Goal: Find specific page/section: Find specific page/section

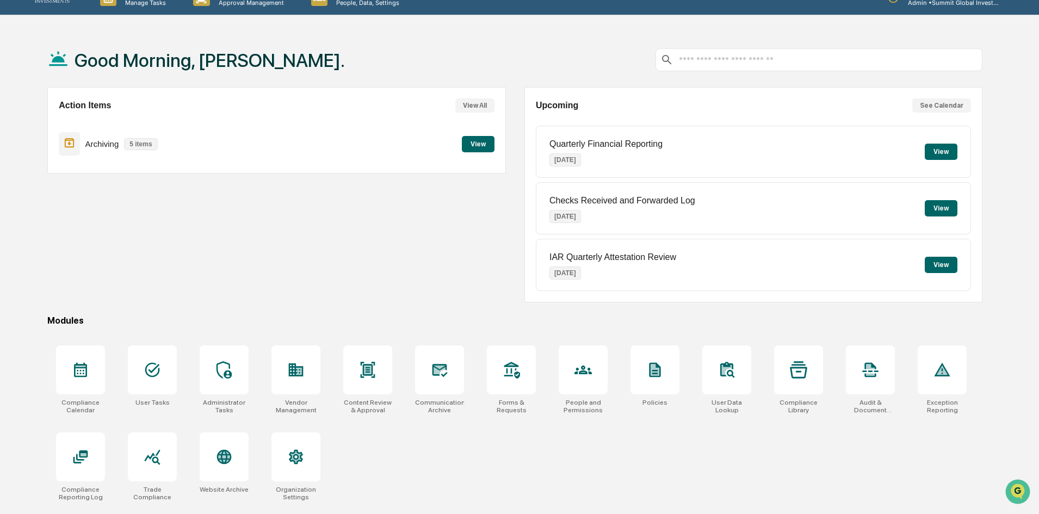
scroll to position [52, 0]
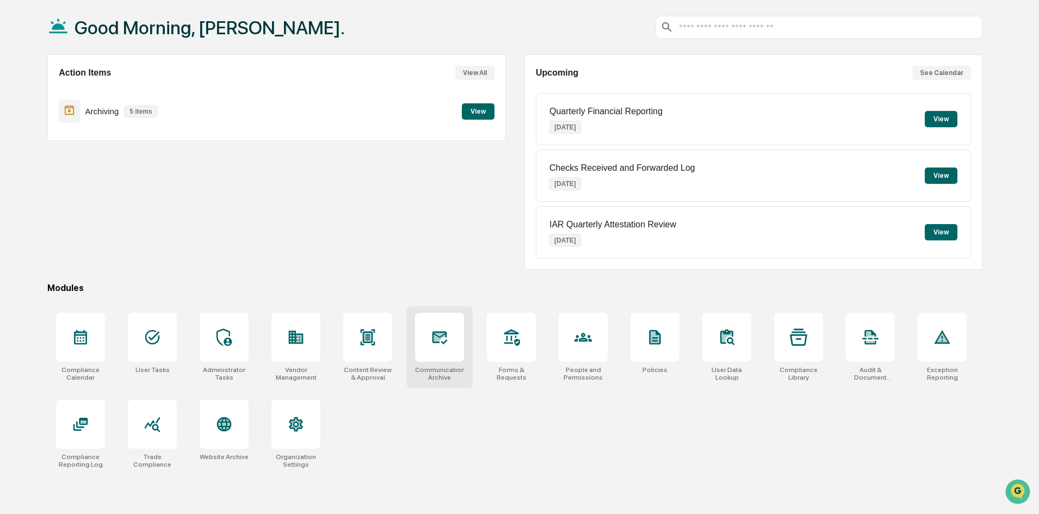
click at [436, 349] on div at bounding box center [439, 337] width 49 height 49
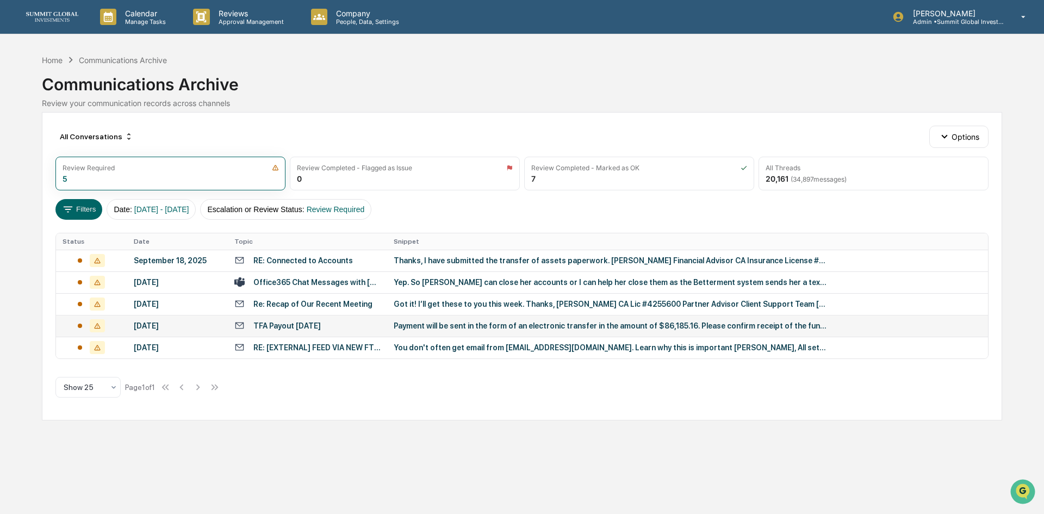
click at [284, 327] on div "TFA Payout [DATE]" at bounding box center [287, 326] width 67 height 9
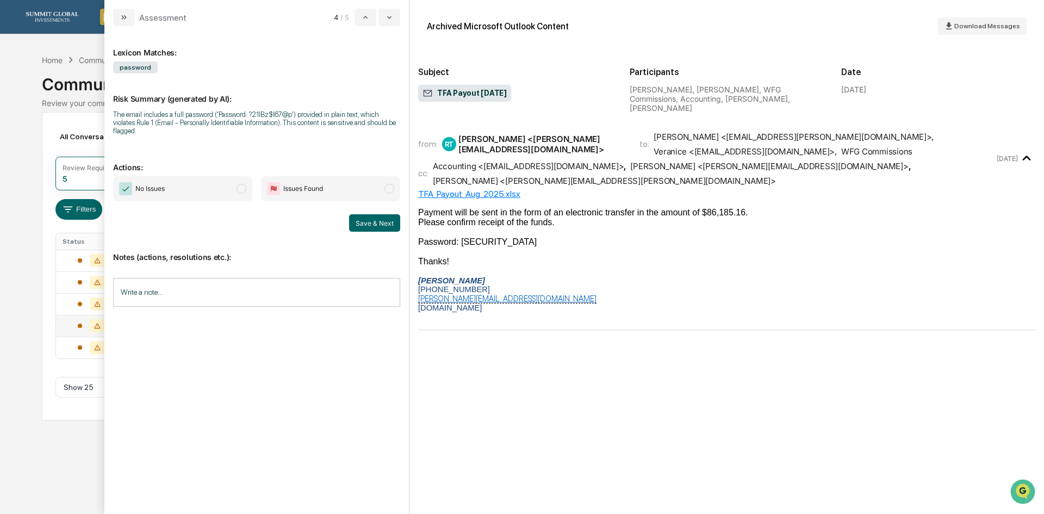
click at [2, 307] on div "Calendar Manage Tasks Reviews Approval Management Company People, Data, Setting…" at bounding box center [522, 257] width 1044 height 514
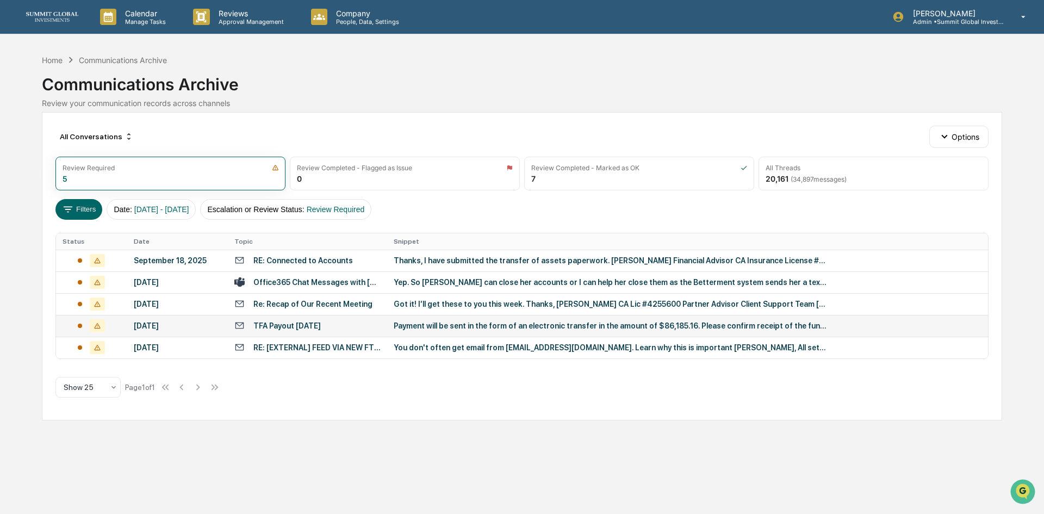
click at [373, 322] on div "TFA Payout August 2025" at bounding box center [307, 325] width 146 height 10
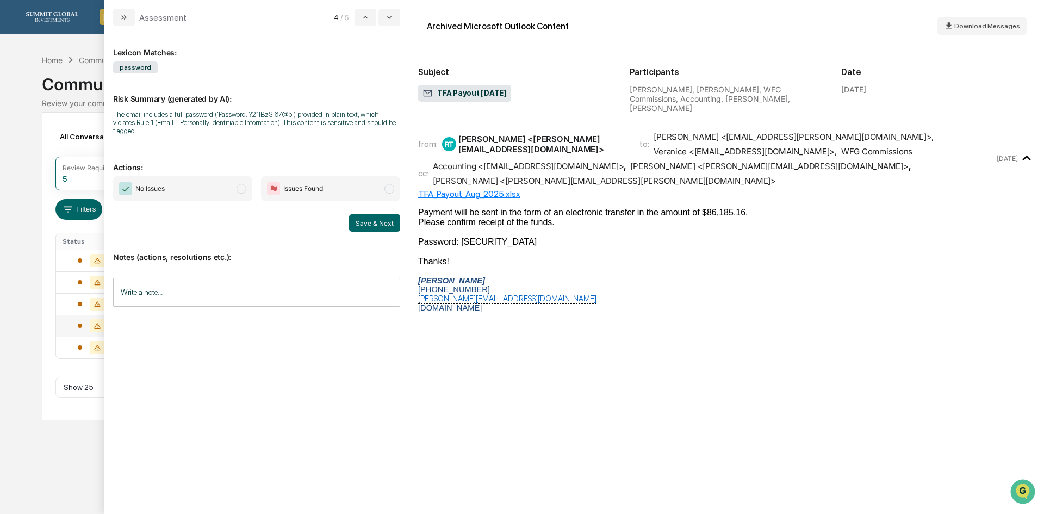
click at [1, 214] on div "Calendar Manage Tasks Reviews Approval Management Company People, Data, Setting…" at bounding box center [522, 257] width 1044 height 514
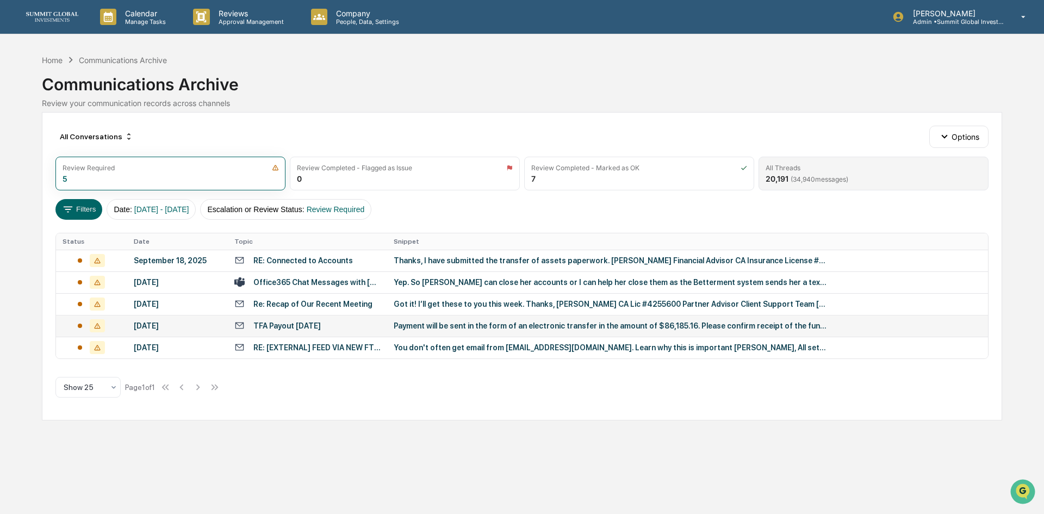
click at [864, 177] on div "All Threads 20,191 ( 34,940 messages)" at bounding box center [874, 174] width 230 height 34
